Goal: Information Seeking & Learning: Learn about a topic

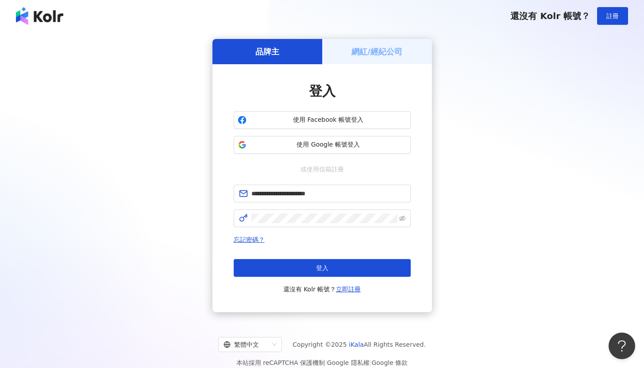
click at [335, 269] on button "登入" at bounding box center [322, 268] width 177 height 18
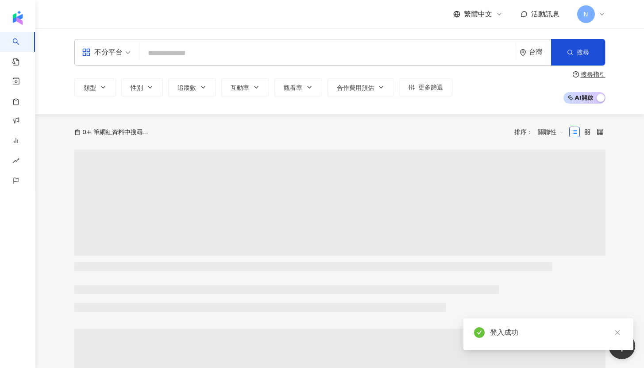
click at [214, 50] on input "search" at bounding box center [327, 53] width 369 height 17
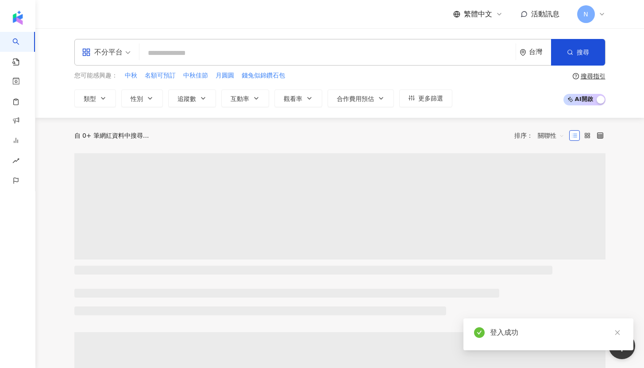
type input "**********"
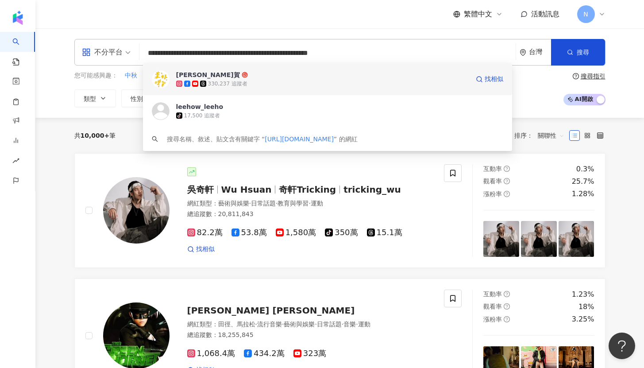
click at [163, 83] on img at bounding box center [161, 79] width 18 height 18
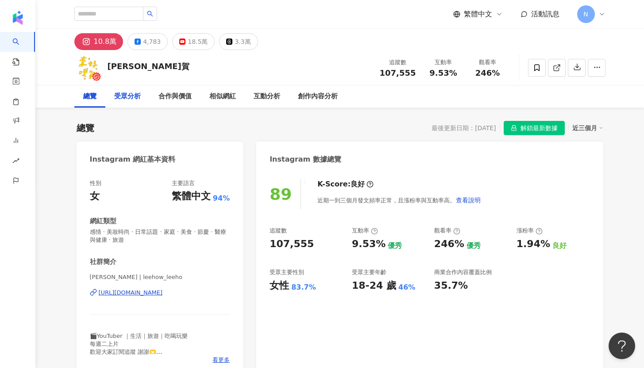
click at [129, 101] on div "受眾分析" at bounding box center [127, 96] width 27 height 11
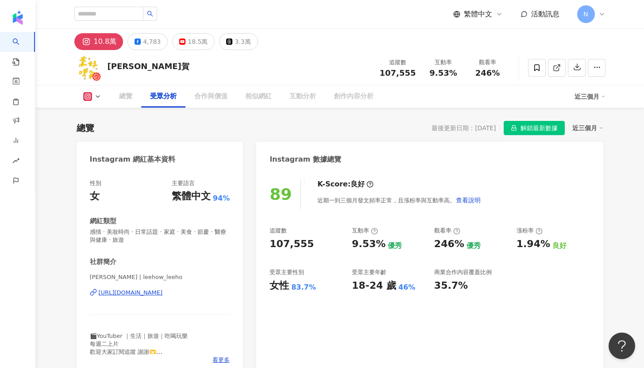
scroll to position [765, 0]
